Goal: Task Accomplishment & Management: Use online tool/utility

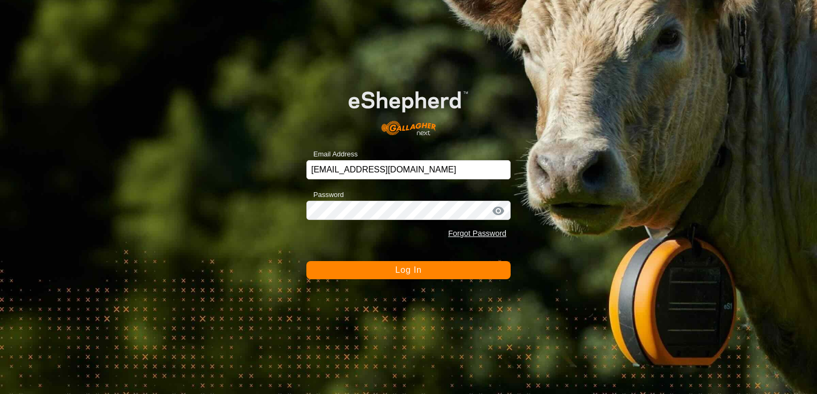
click at [353, 270] on button "Log In" at bounding box center [408, 270] width 204 height 18
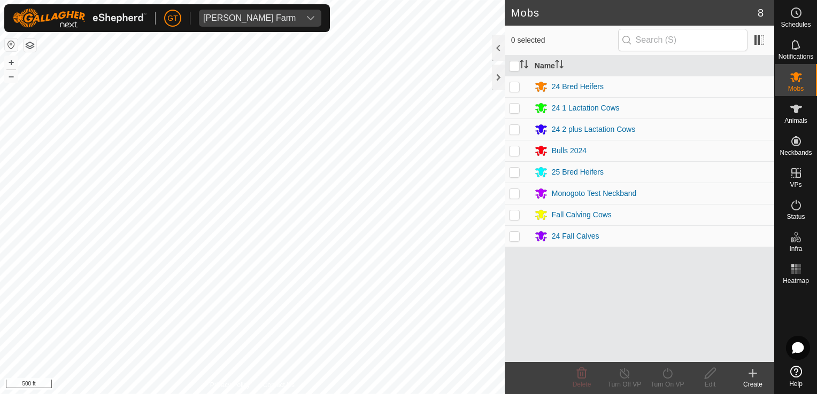
click at [0, 203] on html "[PERSON_NAME] Farm Schedules Notifications Mobs Animals Neckbands VPs Status In…" at bounding box center [408, 197] width 817 height 394
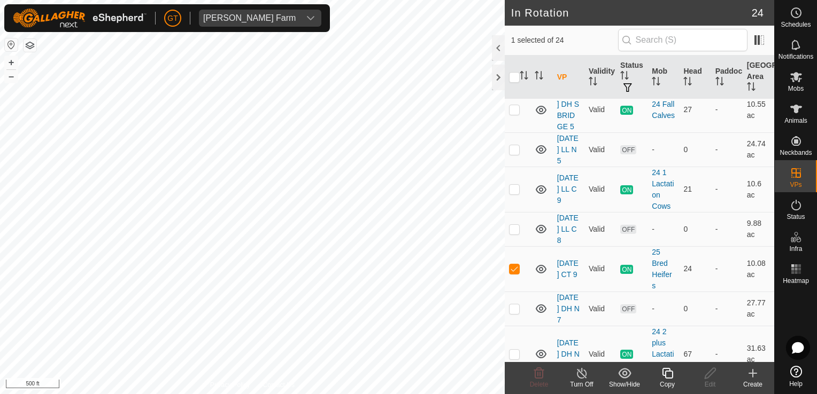
scroll to position [374, 0]
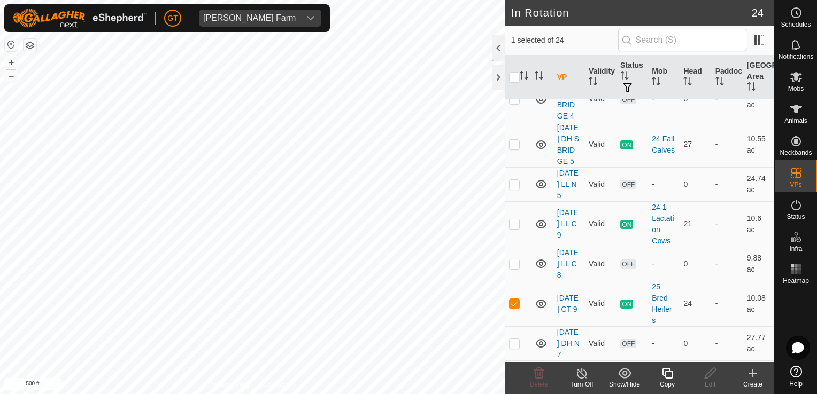
click at [669, 375] on icon at bounding box center [667, 373] width 13 height 13
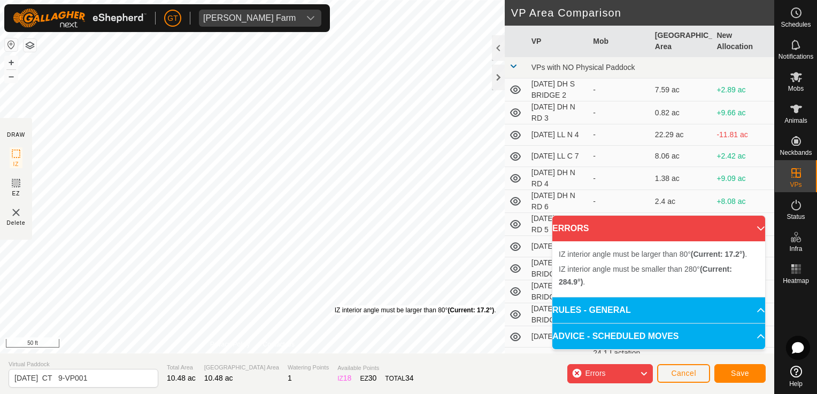
click at [335, 306] on div "IZ interior angle must be larger than 80° (Current: 17.2°) ." at bounding box center [415, 311] width 161 height 10
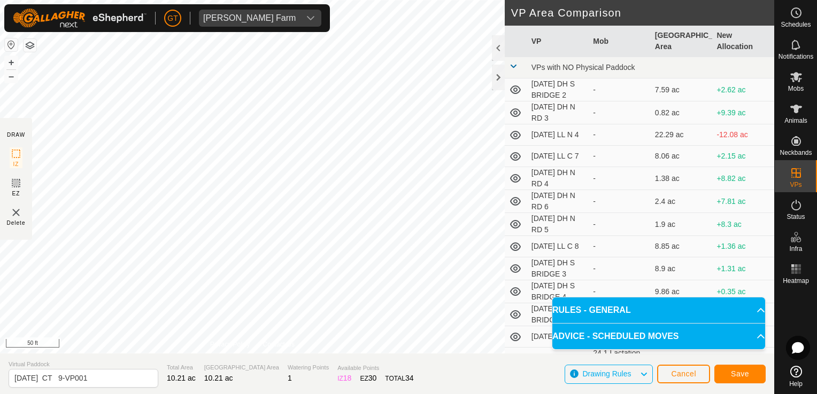
click at [331, 394] on html "[PERSON_NAME] Farm Schedules Notifications Mobs Animals Neckbands VPs Status In…" at bounding box center [408, 197] width 817 height 394
click at [346, 0] on html "[PERSON_NAME] Farm Schedules Notifications Mobs Animals Neckbands VPs Status In…" at bounding box center [408, 197] width 817 height 394
click at [512, 150] on div "DRAW IZ EZ Delete Privacy Policy Contact Us Segment length must be longer than …" at bounding box center [387, 177] width 774 height 354
click at [603, 218] on div "DRAW IZ EZ Delete Privacy Policy Contact Us Segment length must be longer than …" at bounding box center [387, 177] width 774 height 354
click at [243, 15] on div "[PERSON_NAME] Farm Schedules Notifications Mobs Animals Neckbands VPs Status In…" at bounding box center [408, 197] width 817 height 394
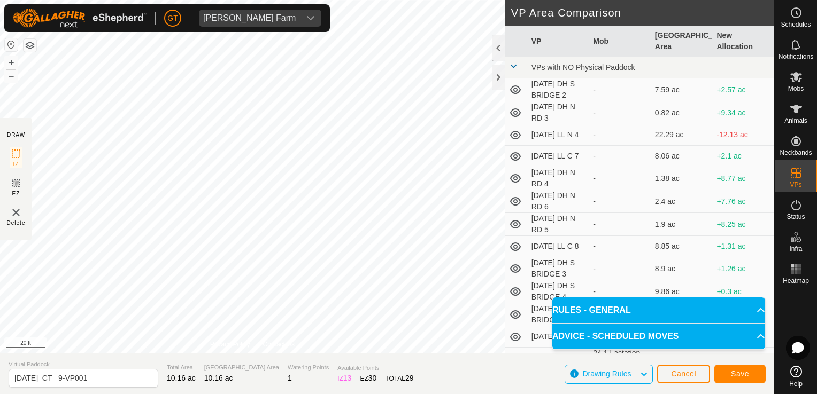
click at [284, 22] on div "[PERSON_NAME] Farm Schedules Notifications Mobs Animals Neckbands VPs Status In…" at bounding box center [408, 197] width 817 height 394
click at [282, 19] on div "[PERSON_NAME] Farm Schedules Notifications Mobs Animals Neckbands VPs Status In…" at bounding box center [408, 197] width 817 height 394
click at [110, 394] on div "DRAW IZ EZ Delete Privacy Policy Contact Us Segment length must be longer than …" at bounding box center [387, 197] width 774 height 394
click at [235, 13] on div "[PERSON_NAME] Farm Schedules Notifications Mobs Animals Neckbands VPs Status In…" at bounding box center [408, 197] width 817 height 394
click at [160, 0] on html "GT My Account Settings Logout [PERSON_NAME] Farm Schedules Notifications Mobs A…" at bounding box center [408, 197] width 817 height 394
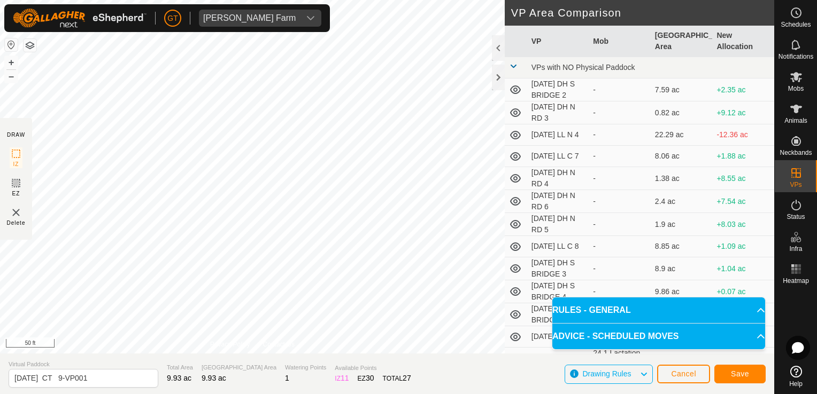
click at [434, 0] on html "[PERSON_NAME] Farm Schedules Notifications Mobs Animals Neckbands VPs Status In…" at bounding box center [408, 197] width 817 height 394
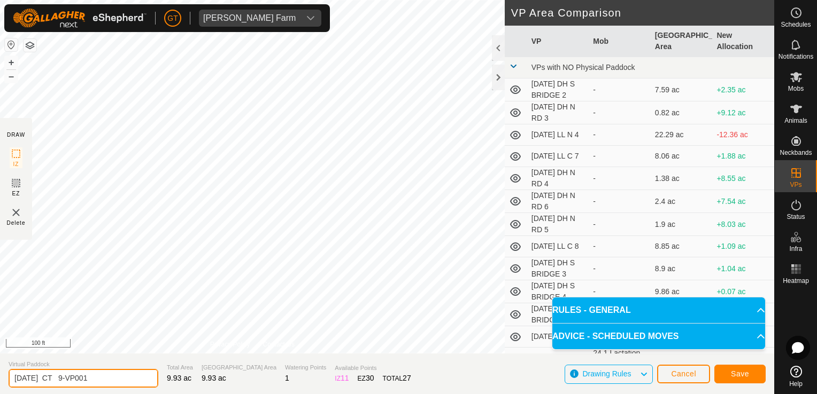
click at [111, 378] on input "[DATE] CT 9-VP001" at bounding box center [84, 378] width 150 height 19
type input "[DATE] CT 10"
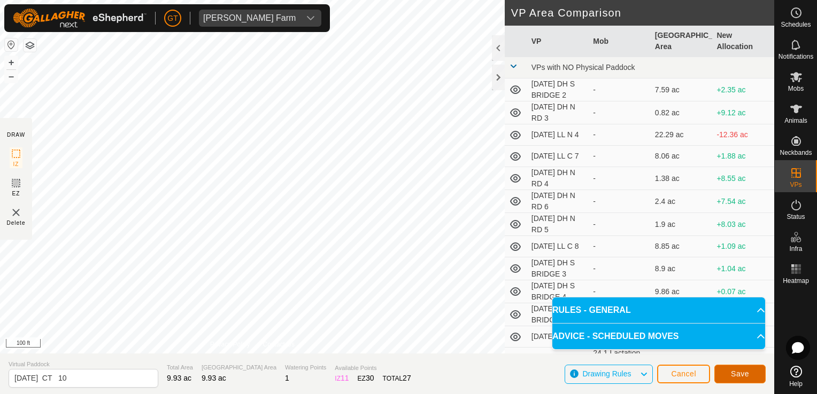
click at [744, 375] on span "Save" at bounding box center [740, 374] width 18 height 9
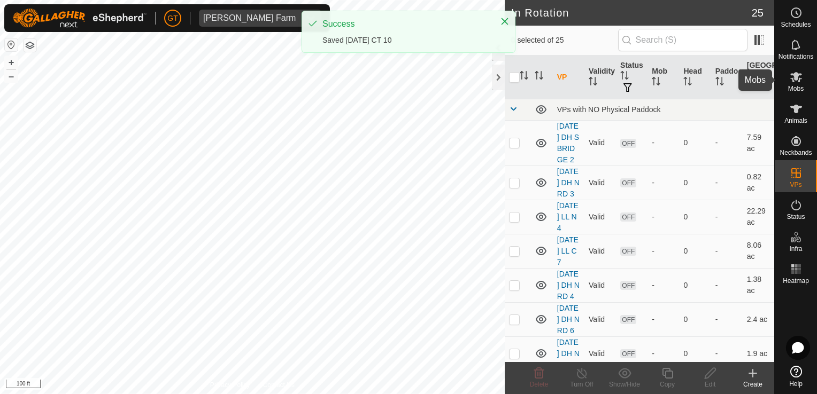
click at [798, 76] on icon at bounding box center [795, 77] width 13 height 13
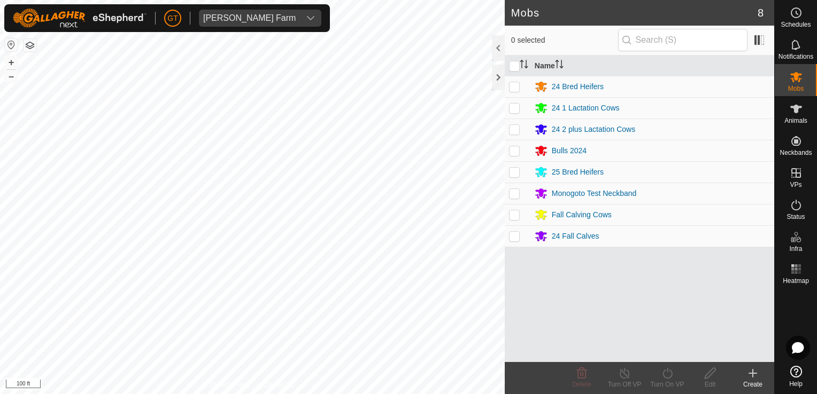
click at [511, 172] on p-checkbox at bounding box center [514, 172] width 11 height 9
checkbox input "true"
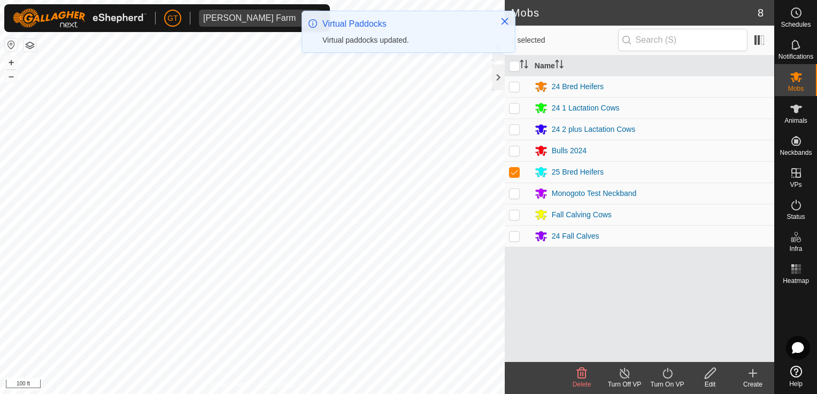
click at [667, 370] on icon at bounding box center [667, 373] width 13 height 13
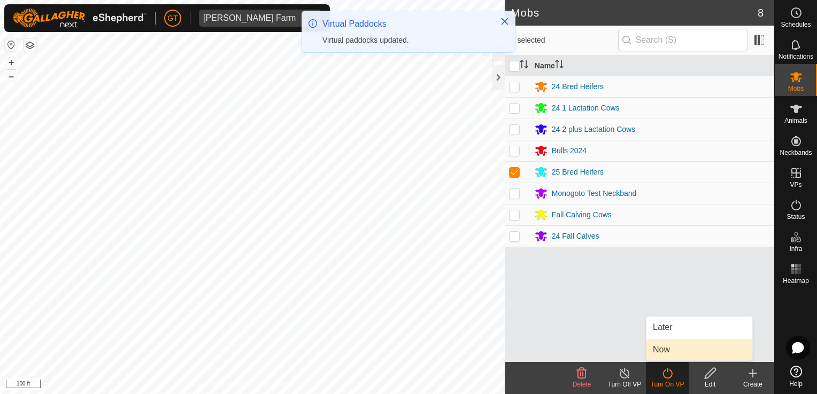
click at [669, 347] on link "Now" at bounding box center [699, 349] width 106 height 21
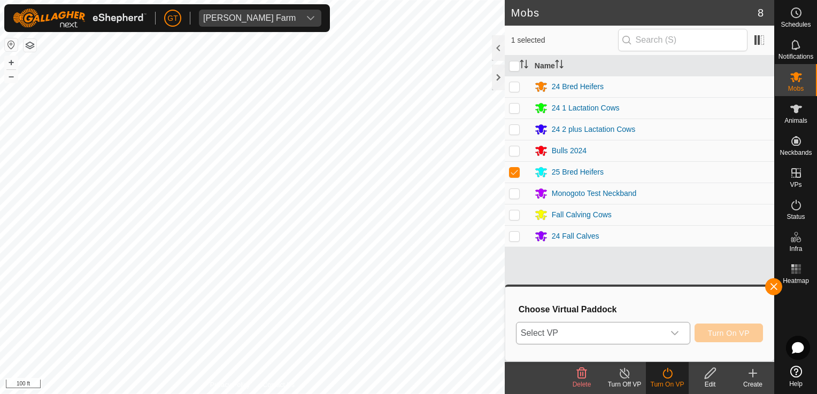
click at [677, 335] on icon "dropdown trigger" at bounding box center [674, 333] width 9 height 9
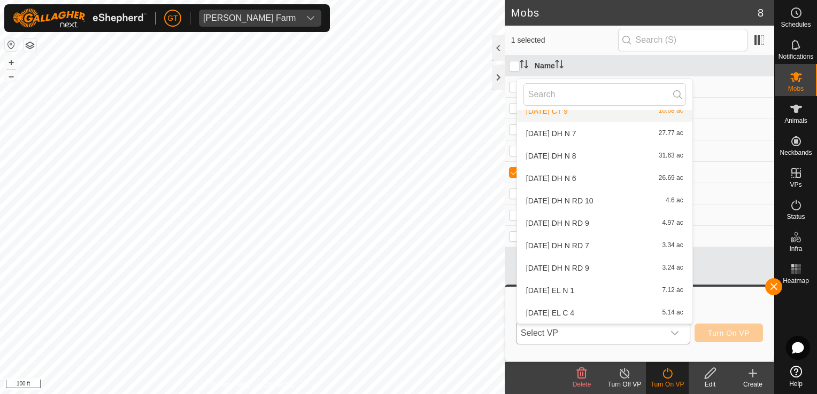
scroll to position [361, 0]
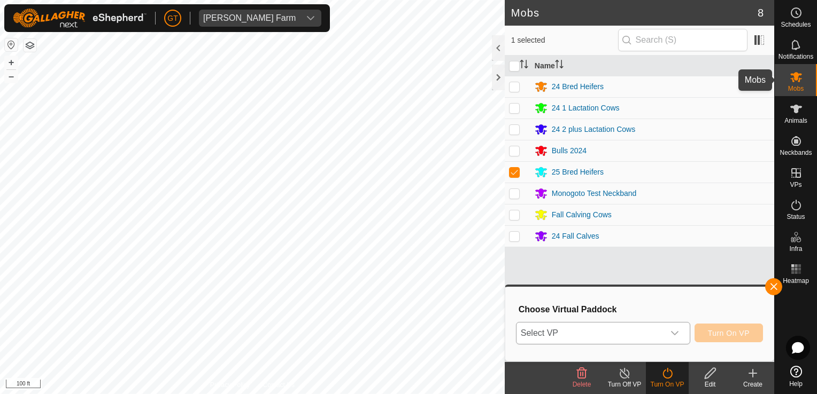
click at [799, 80] on icon at bounding box center [796, 77] width 12 height 10
click at [679, 335] on icon "dropdown trigger" at bounding box center [674, 333] width 9 height 9
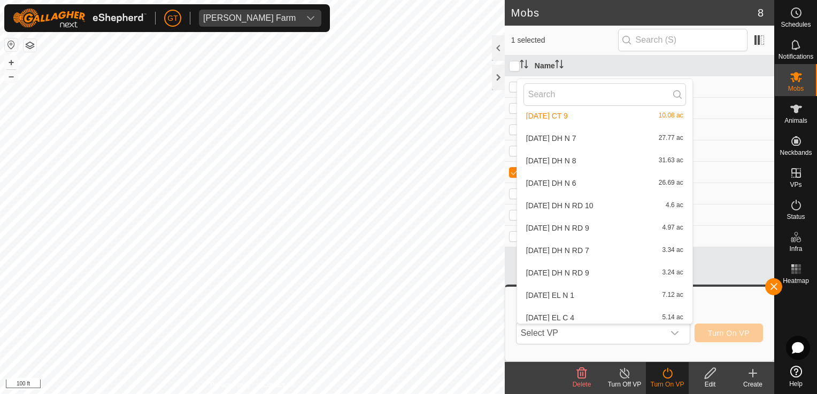
scroll to position [371, 0]
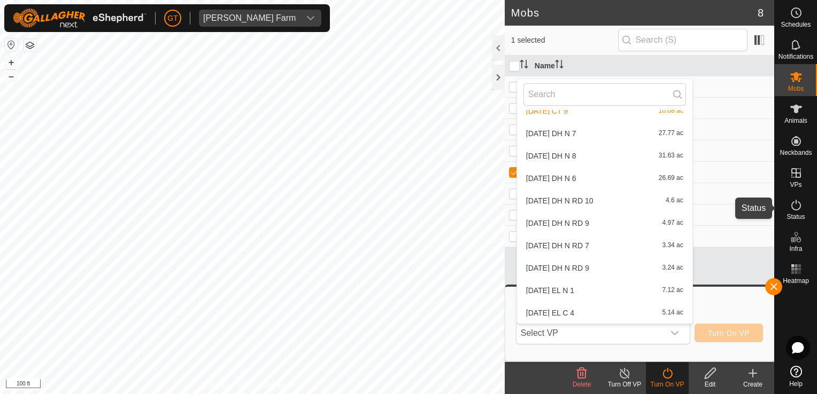
click at [789, 204] on icon at bounding box center [795, 205] width 13 height 13
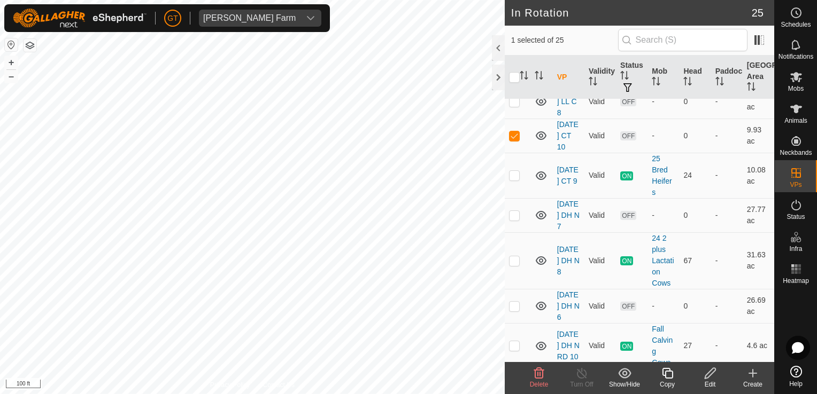
scroll to position [588, 0]
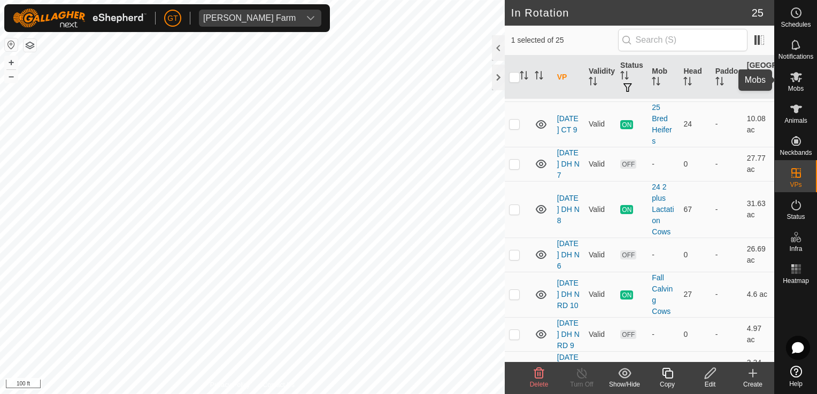
click at [795, 74] on icon at bounding box center [796, 77] width 12 height 10
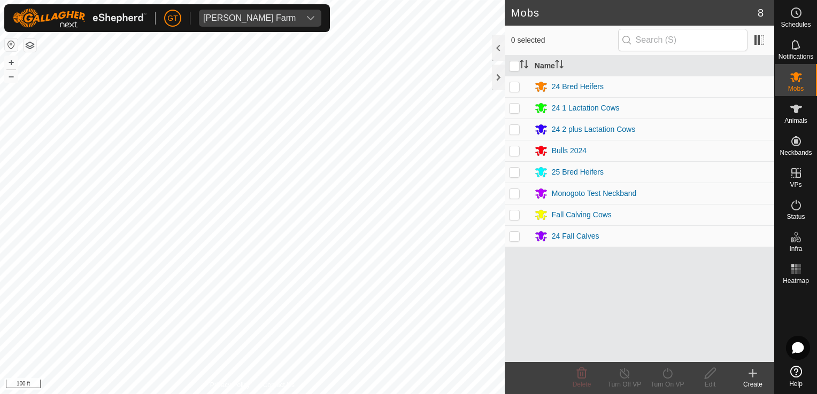
click at [517, 173] on p-checkbox at bounding box center [514, 172] width 11 height 9
checkbox input "true"
click at [666, 371] on icon at bounding box center [667, 373] width 13 height 13
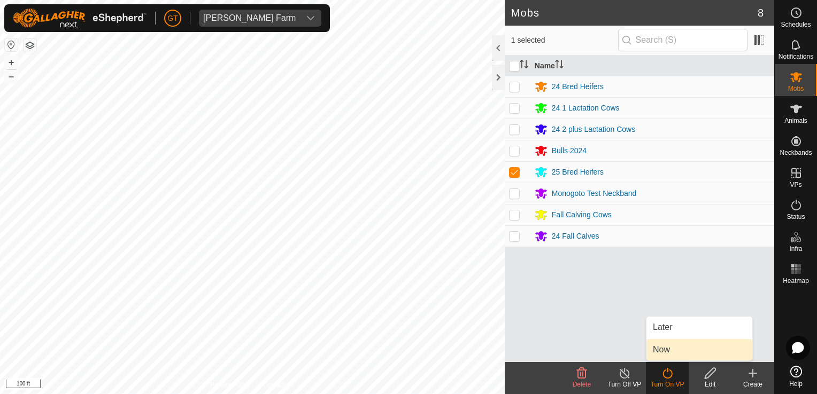
click at [665, 347] on link "Now" at bounding box center [699, 349] width 106 height 21
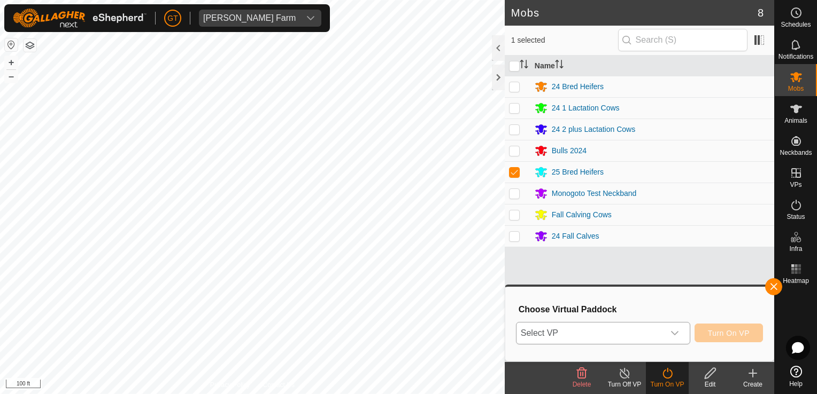
click at [678, 332] on icon "dropdown trigger" at bounding box center [674, 333] width 7 height 4
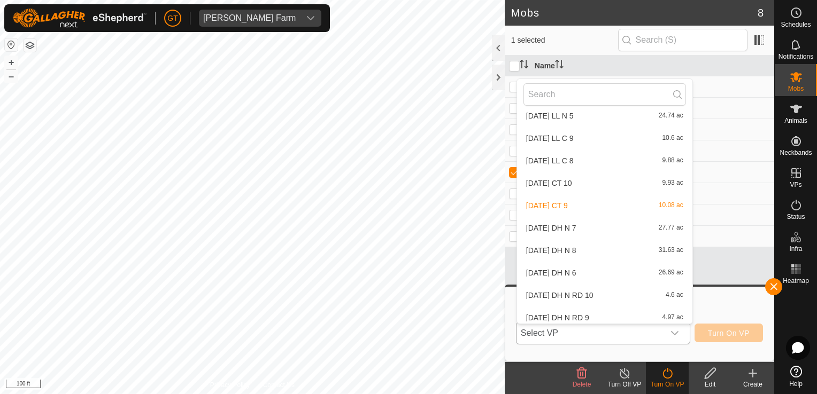
scroll to position [264, 0]
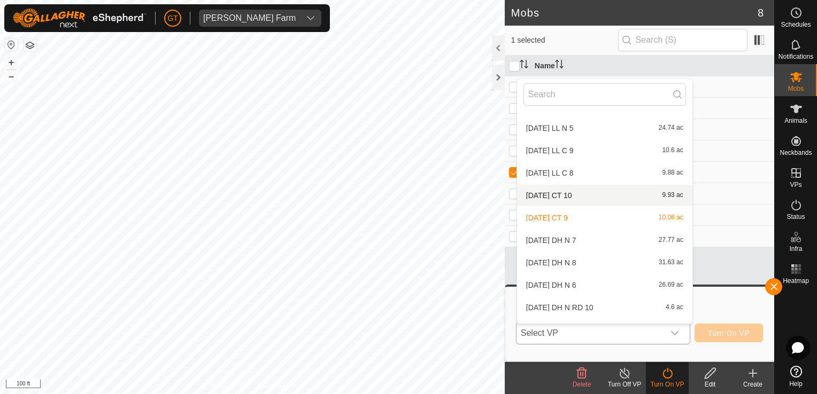
click at [581, 193] on li "[DATE] CT 10 9.93 ac" at bounding box center [604, 195] width 175 height 21
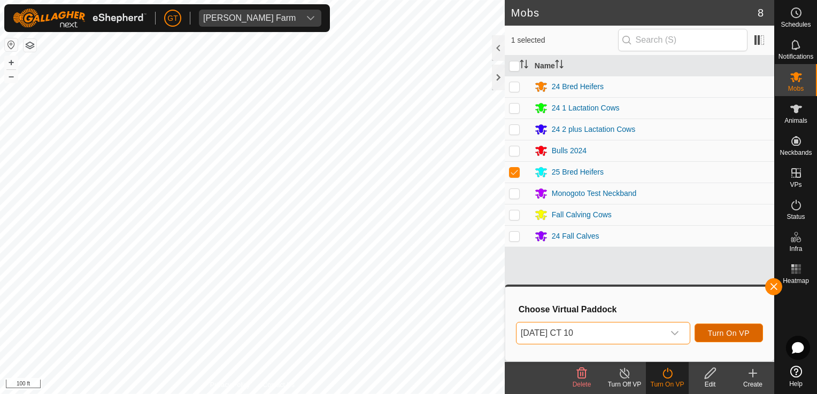
click at [735, 326] on button "Turn On VP" at bounding box center [728, 333] width 68 height 19
